Goal: Task Accomplishment & Management: Manage account settings

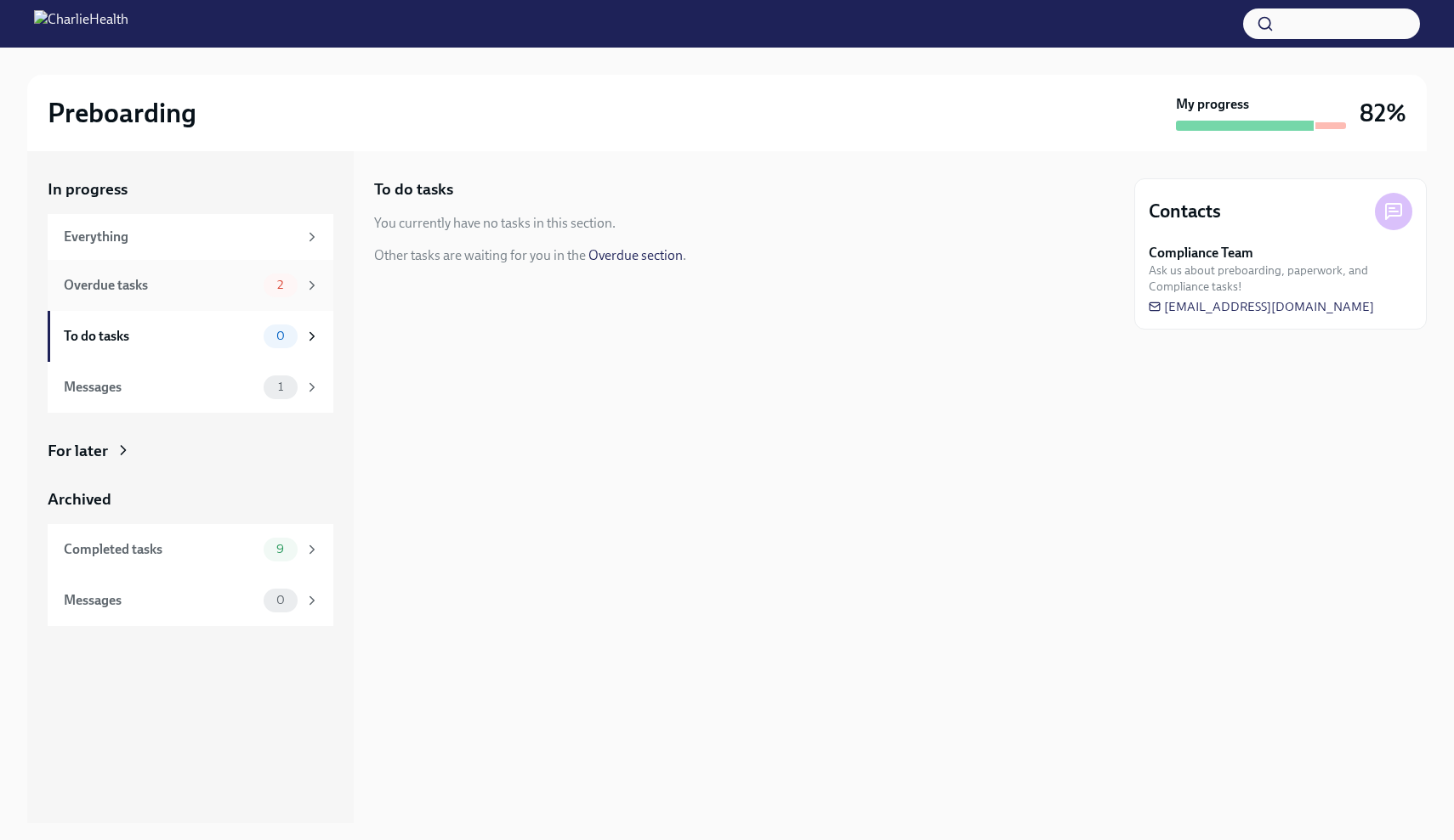
click at [197, 274] on div "Overdue tasks 2" at bounding box center [191, 286] width 256 height 24
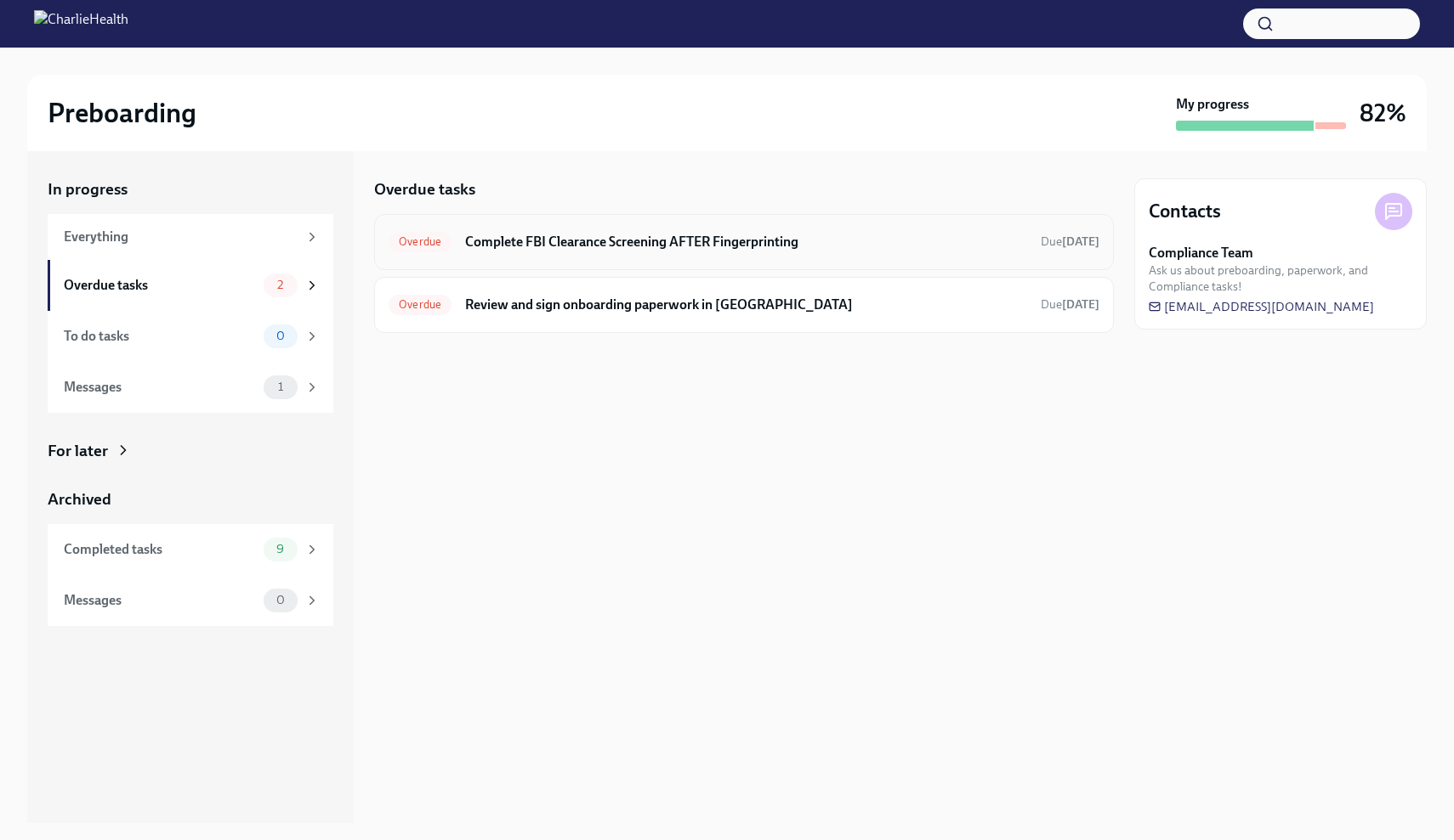
click at [627, 237] on h6 "Complete FBI Clearance Screening AFTER Fingerprinting" at bounding box center [746, 241] width 562 height 19
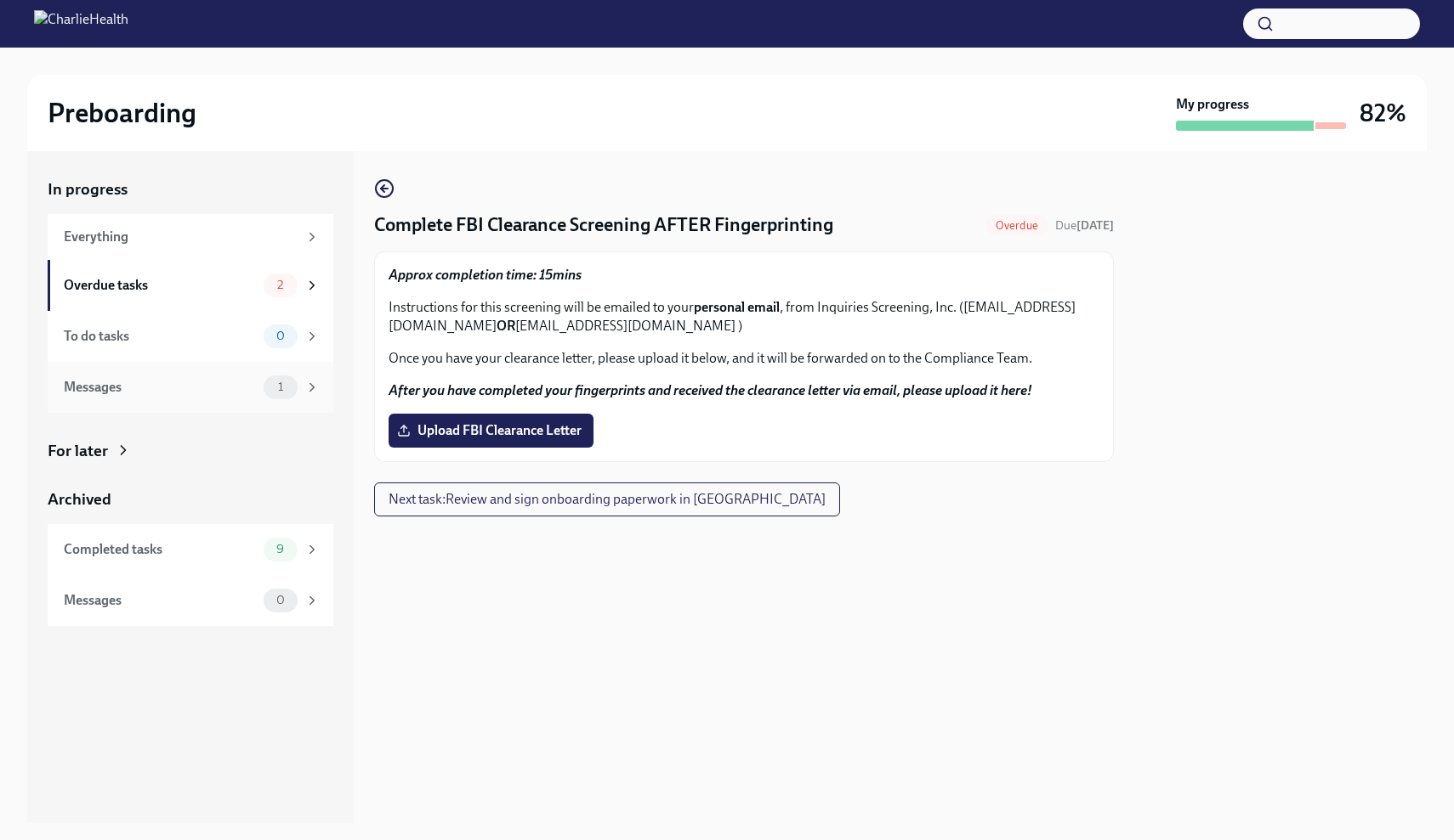
click at [182, 398] on div "Messages 1" at bounding box center [191, 388] width 256 height 24
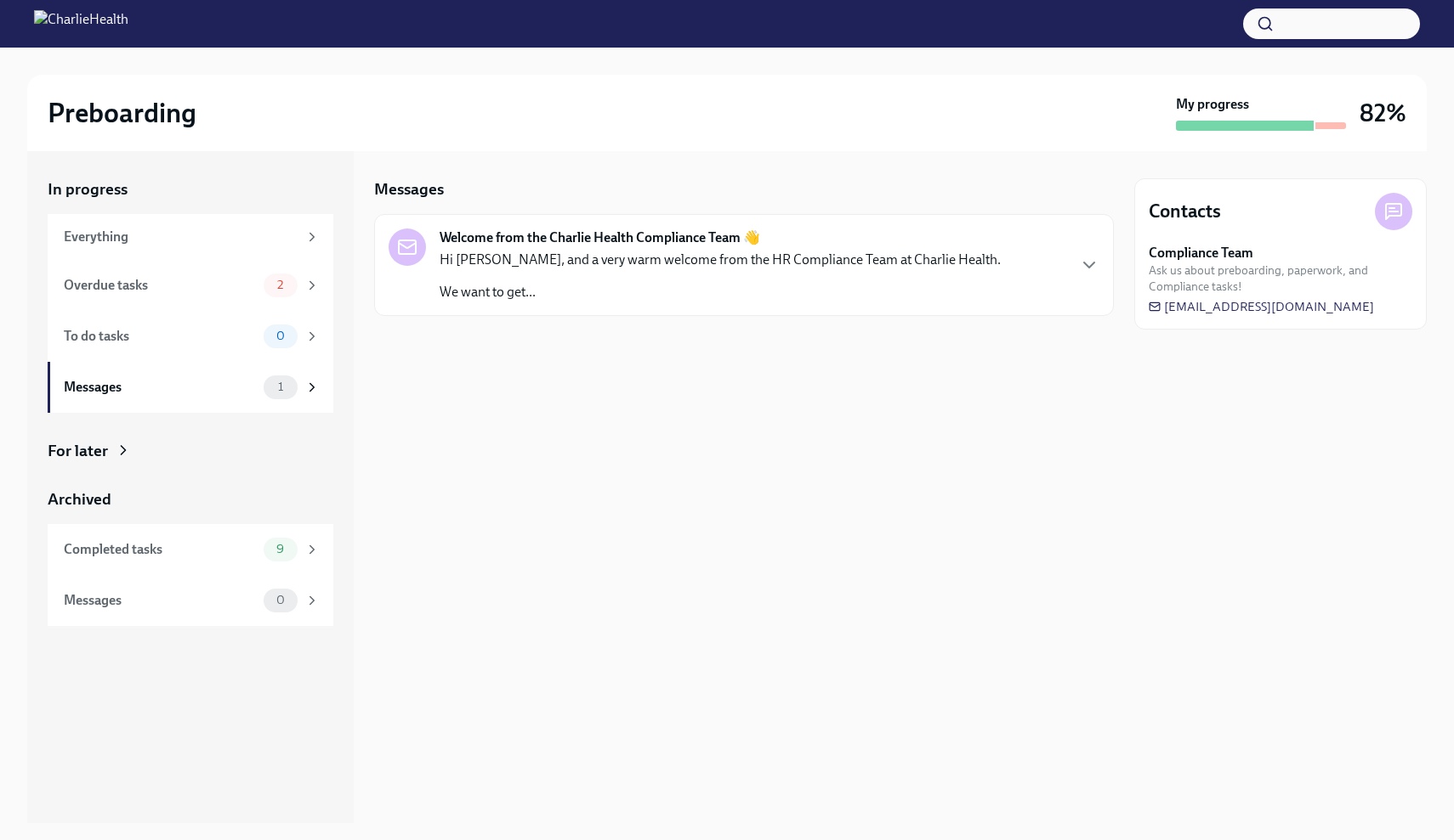
click at [527, 274] on div "Hi [PERSON_NAME], and a very warm welcome from the HR Compliance Team at Charli…" at bounding box center [720, 276] width 561 height 51
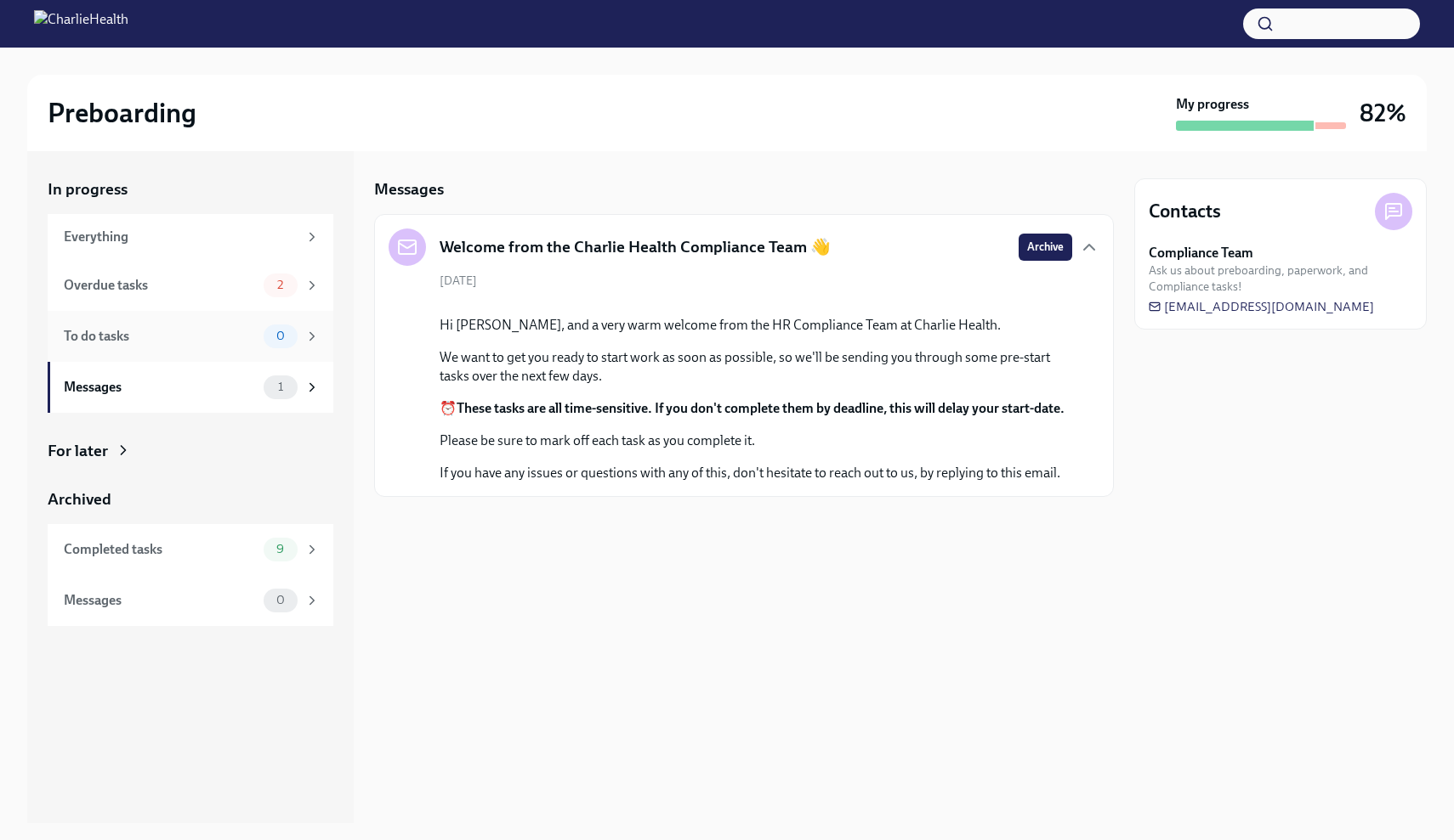
click at [169, 352] on div "To do tasks 0" at bounding box center [190, 336] width 286 height 51
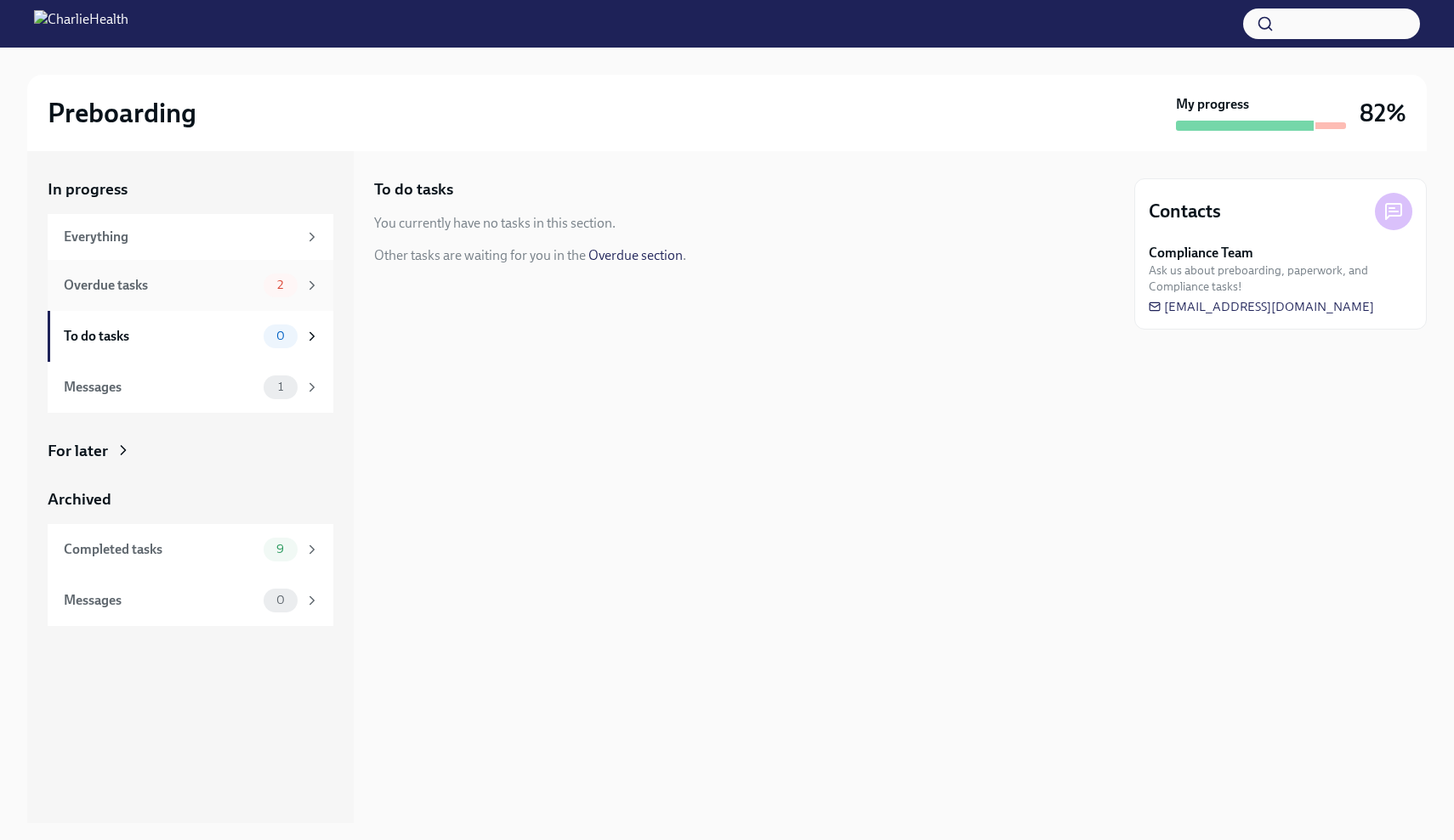
click at [184, 281] on div "Overdue tasks" at bounding box center [159, 285] width 193 height 19
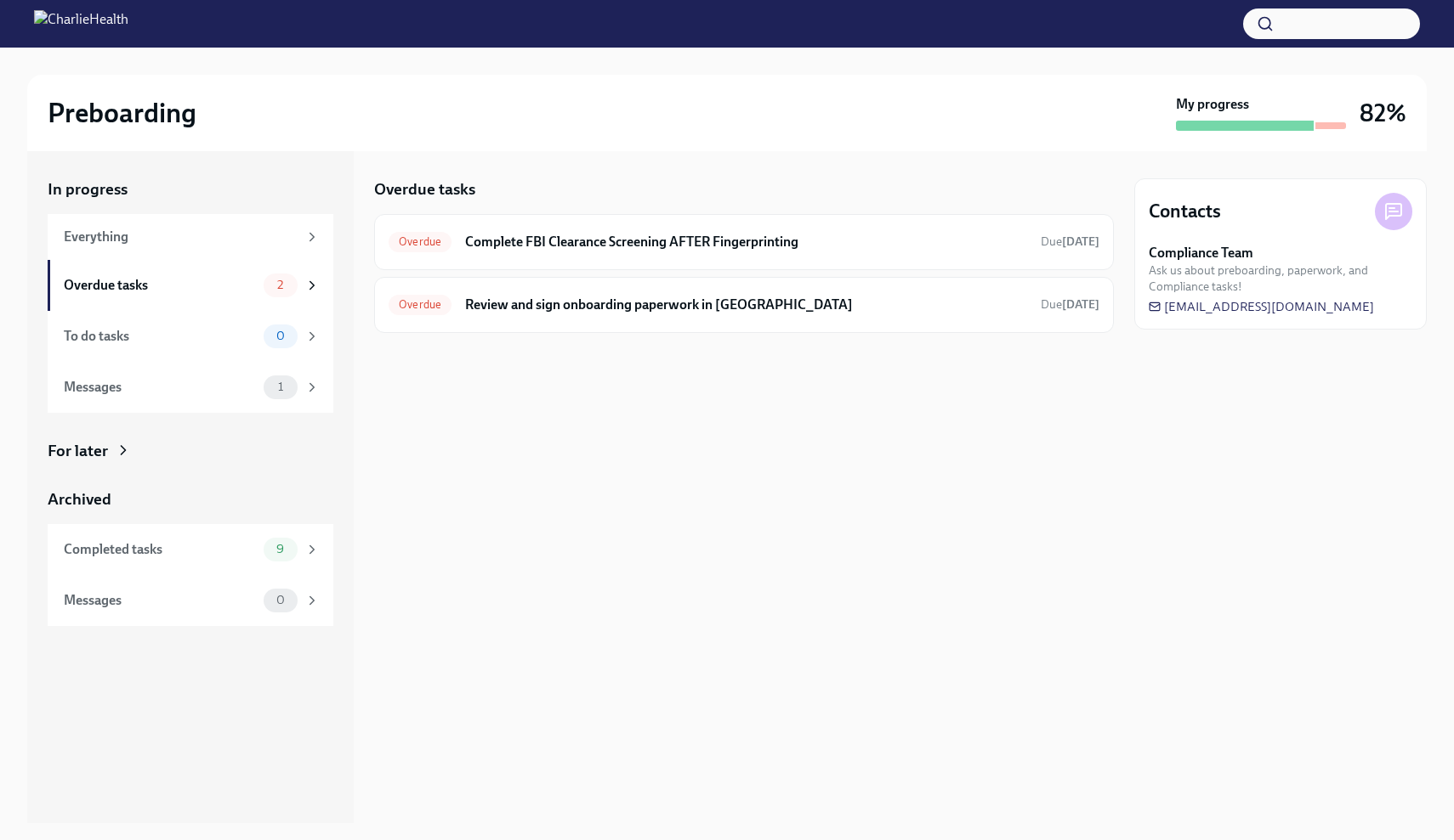
click at [233, 1] on div at bounding box center [727, 24] width 1454 height 47
